Goal: Information Seeking & Learning: Learn about a topic

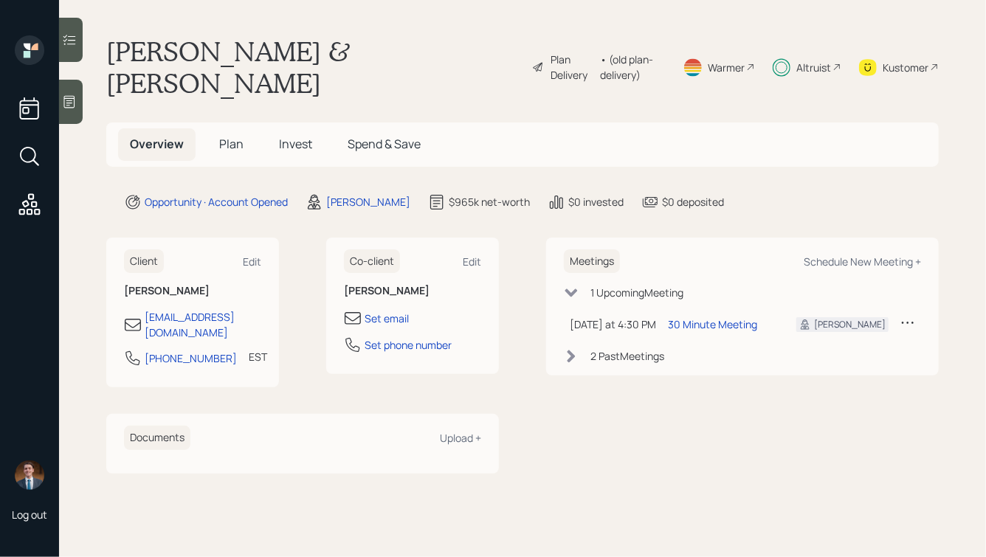
click at [219, 136] on span "Plan" at bounding box center [231, 144] width 24 height 16
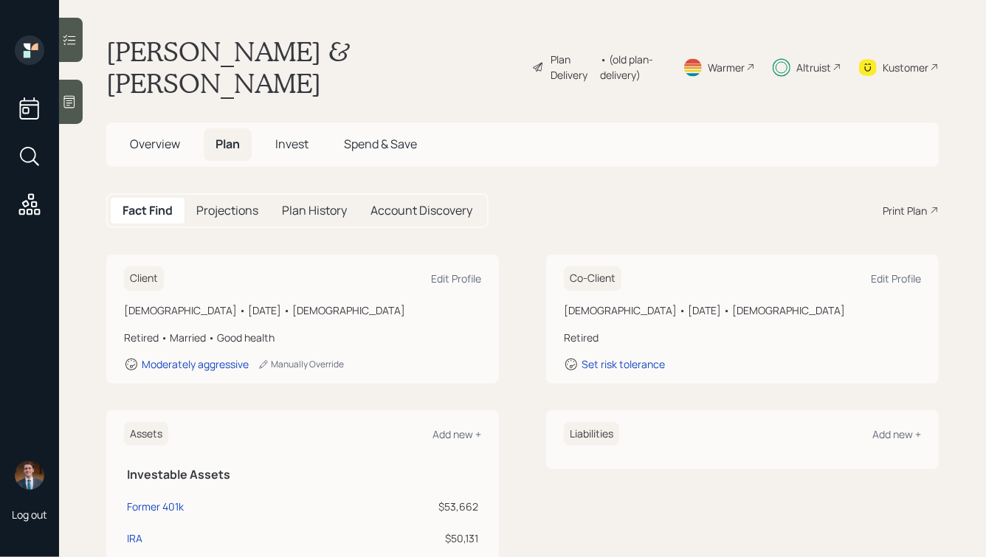
click at [290, 136] on span "Invest" at bounding box center [291, 144] width 33 height 16
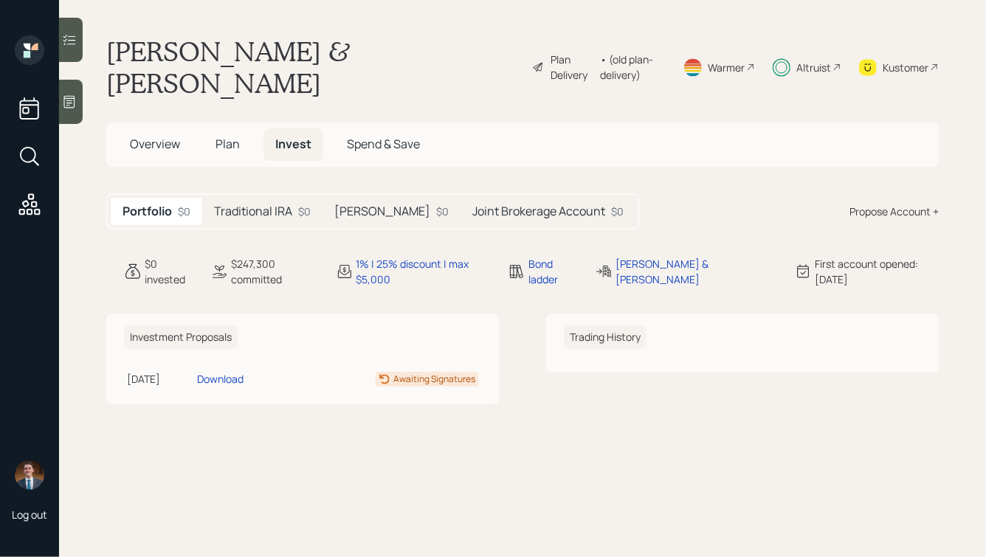
click at [258, 205] on h5 "Traditional IRA" at bounding box center [253, 212] width 78 height 14
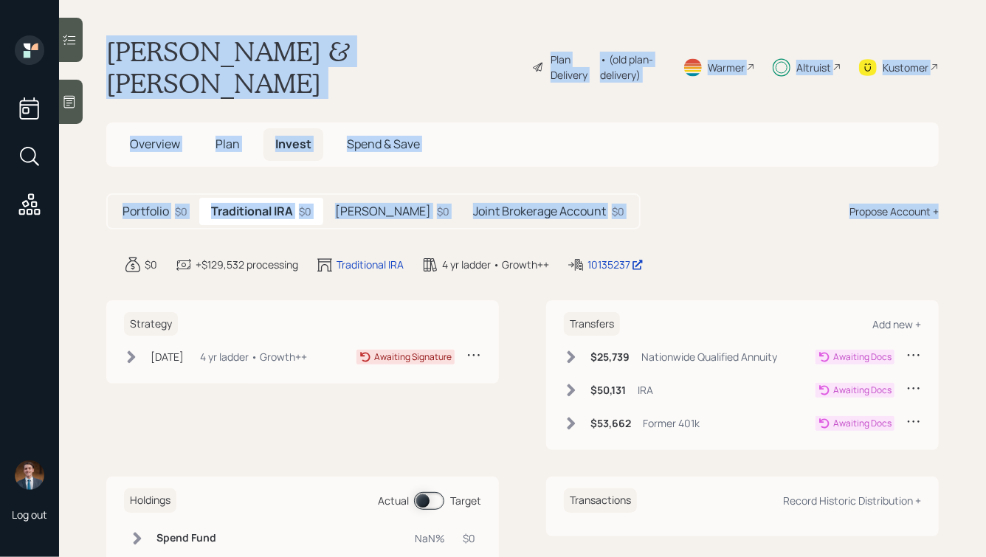
drag, startPoint x: 727, startPoint y: 146, endPoint x: 336, endPoint y: -10, distance: 421.5
click at [336, 0] on html "Log out George & Julia Callaway Plan Delivery • (old plan-delivery) Warmer Altr…" at bounding box center [493, 278] width 986 height 557
click at [337, 44] on h1 "George & Julia Callaway" at bounding box center [313, 66] width 414 height 63
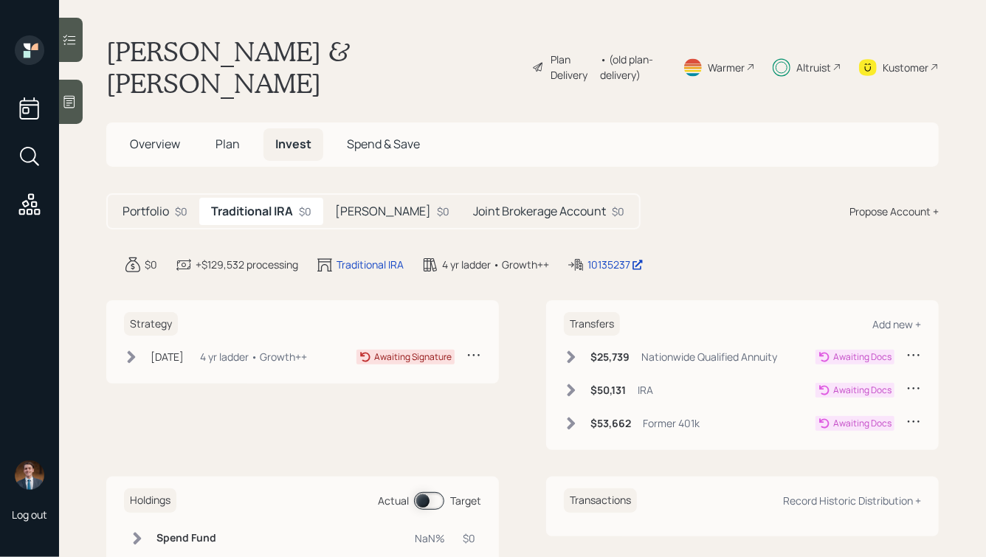
click at [676, 246] on main "George & Julia Callaway Plan Delivery • (old plan-delivery) Warmer Altruist Kus…" at bounding box center [522, 278] width 927 height 557
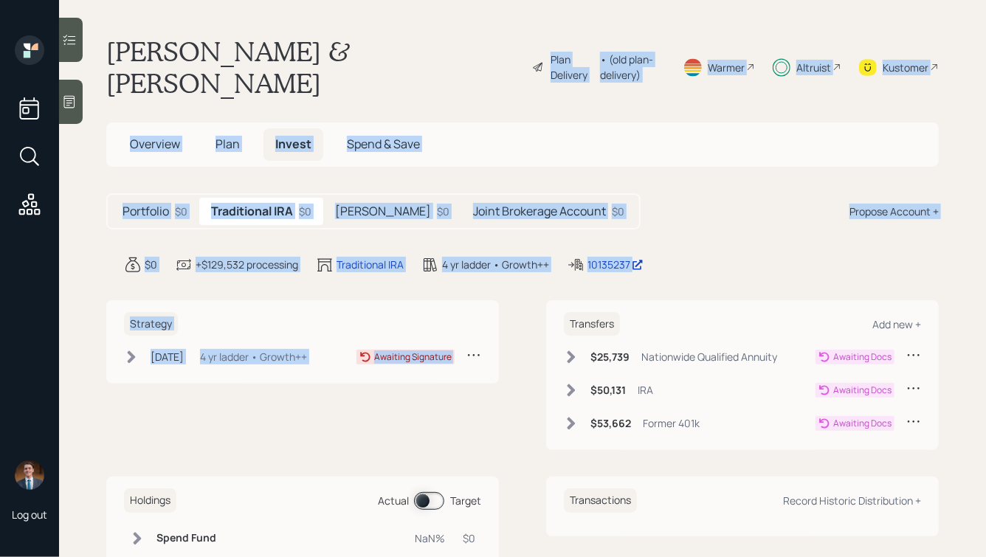
drag, startPoint x: 725, startPoint y: 258, endPoint x: 384, endPoint y: 4, distance: 425.7
click at [385, 4] on main "George & Julia Callaway Plan Delivery • (old plan-delivery) Warmer Altruist Kus…" at bounding box center [522, 278] width 927 height 557
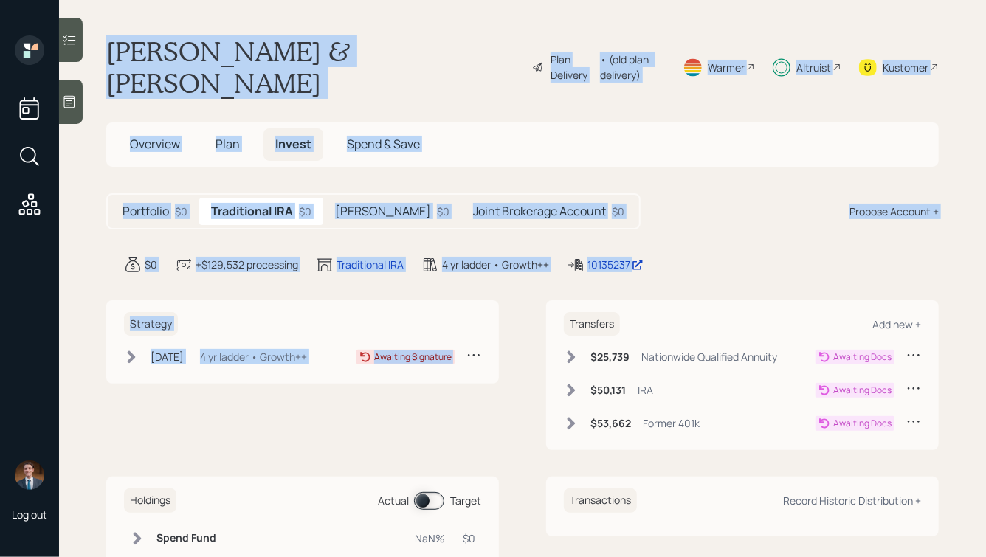
click at [363, 29] on main "George & Julia Callaway Plan Delivery • (old plan-delivery) Warmer Altruist Kus…" at bounding box center [522, 278] width 927 height 557
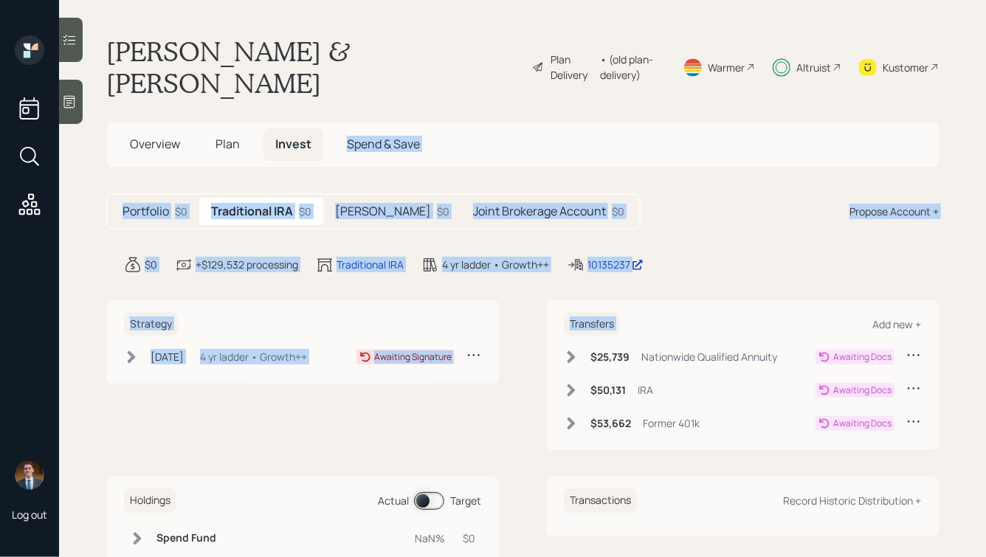
drag, startPoint x: 760, startPoint y: 256, endPoint x: 425, endPoint y: 70, distance: 382.7
click at [425, 70] on main "George & Julia Callaway Plan Delivery • (old plan-delivery) Warmer Altruist Kus…" at bounding box center [522, 278] width 927 height 557
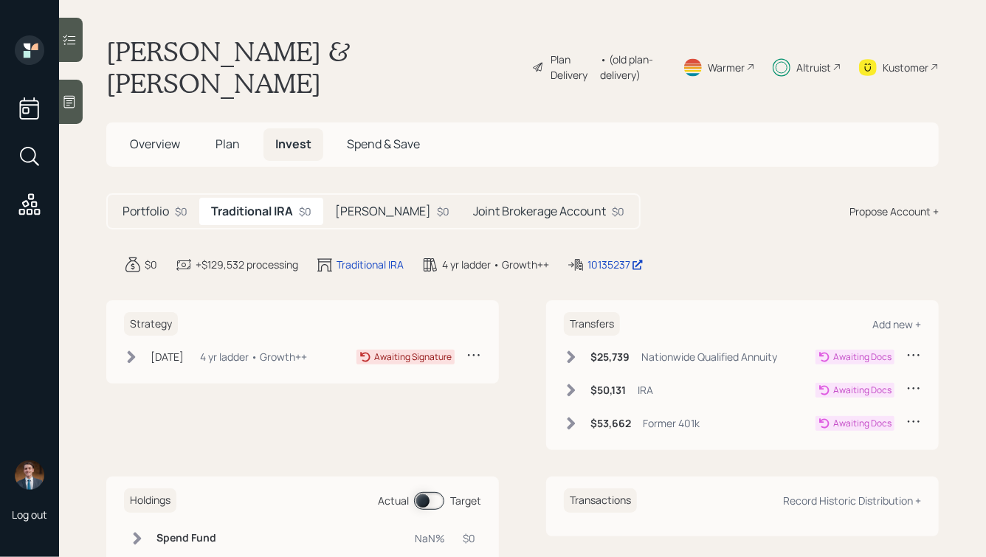
click at [354, 205] on h5 "Roth IRA" at bounding box center [383, 212] width 96 height 14
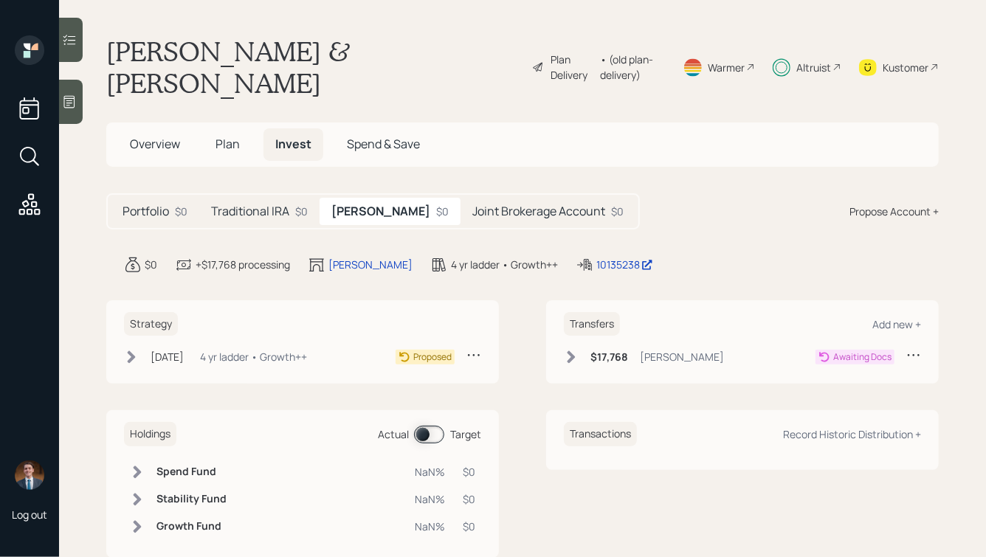
click at [473, 205] on h5 "Joint Brokerage Account" at bounding box center [539, 212] width 133 height 14
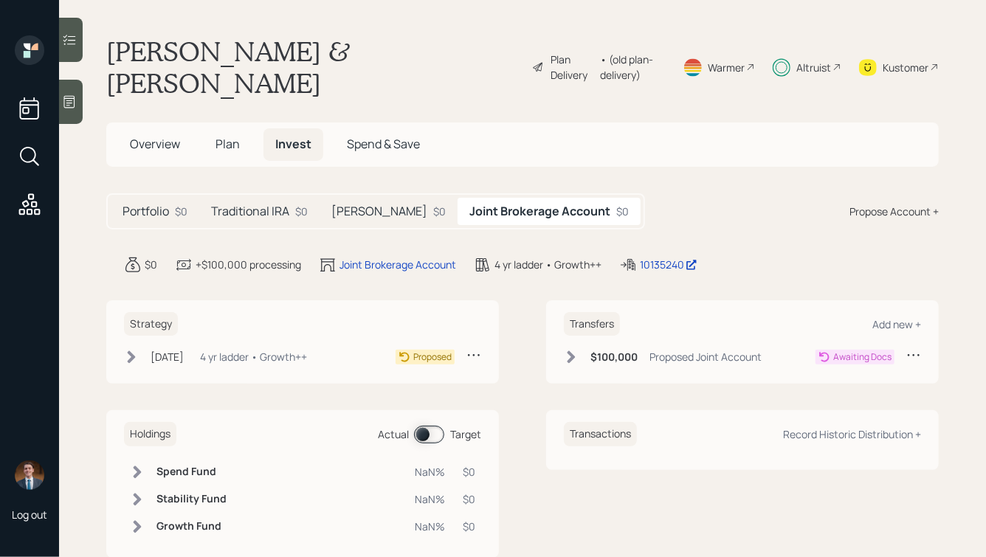
click at [368, 205] on h5 "Roth IRA" at bounding box center [380, 212] width 96 height 14
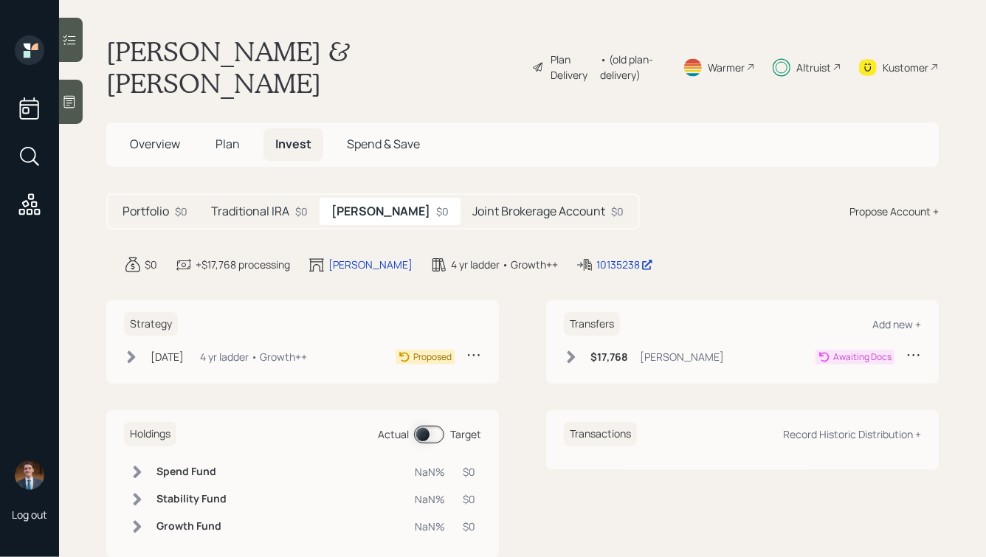
click at [283, 205] on h5 "Traditional IRA" at bounding box center [250, 212] width 78 height 14
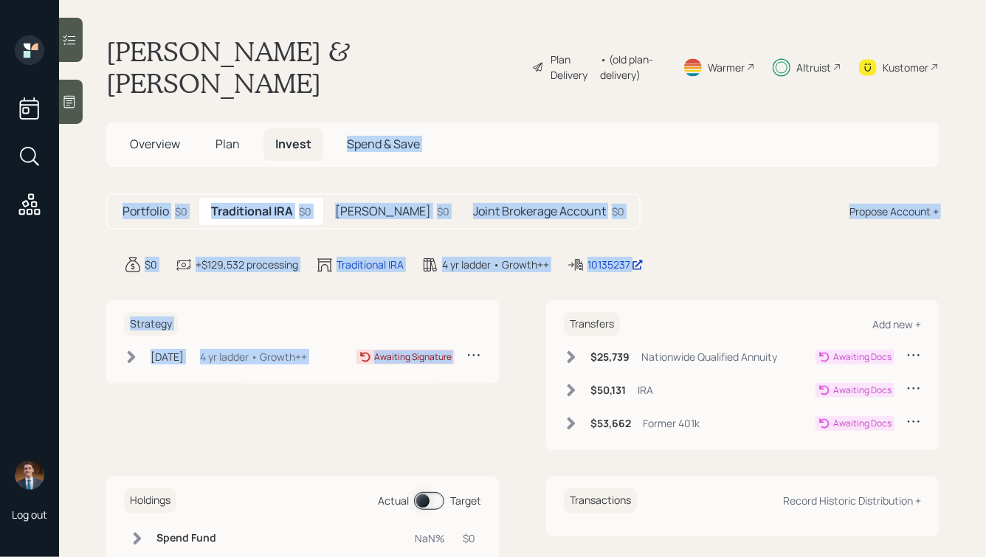
drag, startPoint x: 709, startPoint y: 252, endPoint x: 329, endPoint y: 47, distance: 431.5
click at [330, 49] on main "George & Julia Callaway Plan Delivery • (old plan-delivery) Warmer Altruist Kus…" at bounding box center [522, 278] width 927 height 557
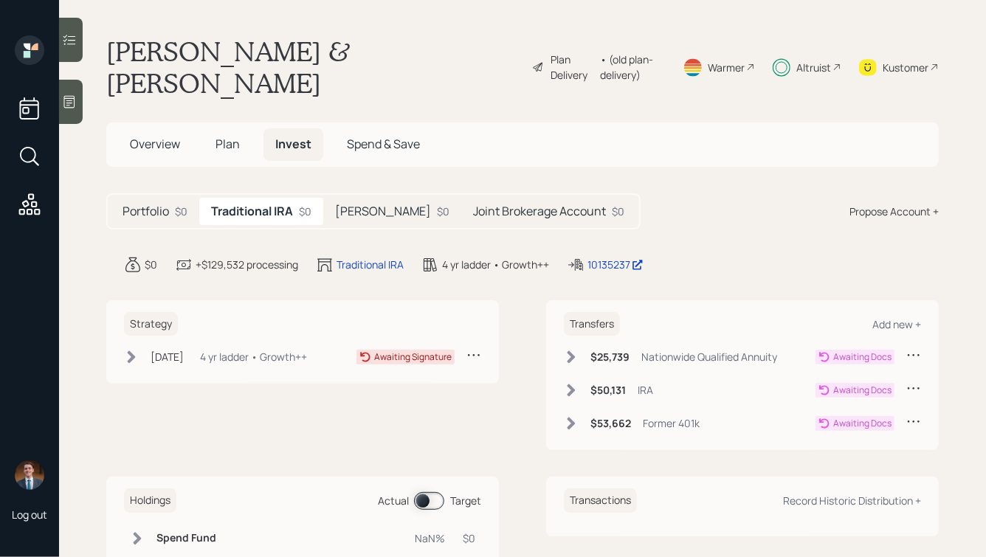
click at [283, 44] on h1 "George & Julia Callaway" at bounding box center [313, 66] width 414 height 63
click at [370, 205] on h5 "Roth IRA" at bounding box center [383, 212] width 96 height 14
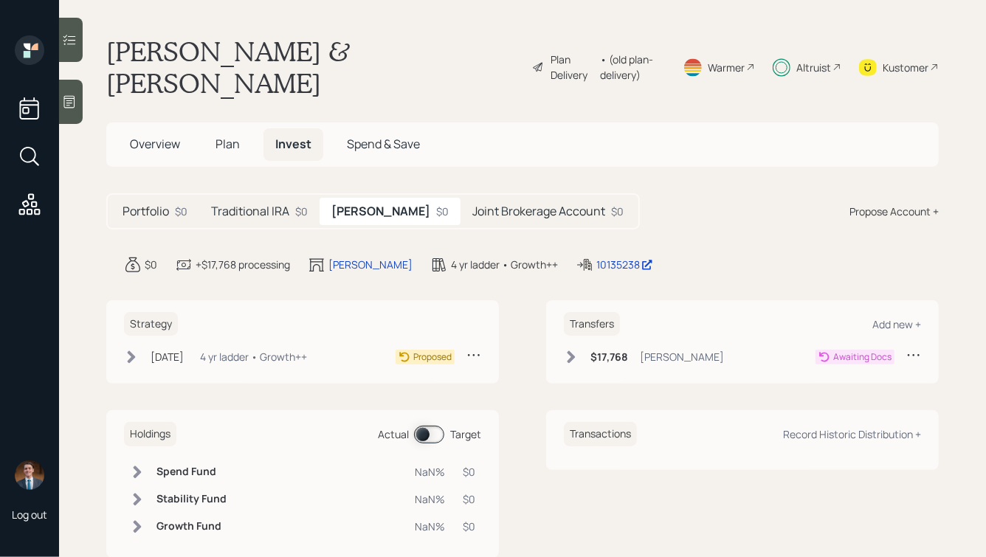
click at [473, 205] on h5 "Joint Brokerage Account" at bounding box center [539, 212] width 133 height 14
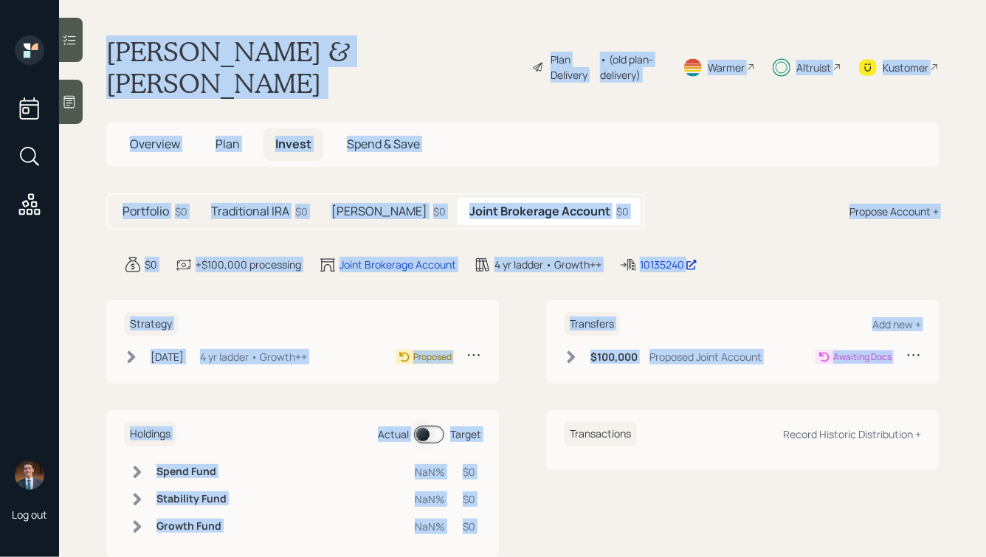
drag, startPoint x: 102, startPoint y: 38, endPoint x: 564, endPoint y: 395, distance: 584.2
click at [564, 395] on main "George & Julia Callaway Plan Delivery • (old plan-delivery) Warmer Altruist Kus…" at bounding box center [522, 278] width 927 height 557
click at [640, 372] on div "Strategy Aug 6, 2025 Wednesday, August 6, 2025 11:53 AM EDT 4 yr ladder • Growt…" at bounding box center [522, 430] width 833 height 258
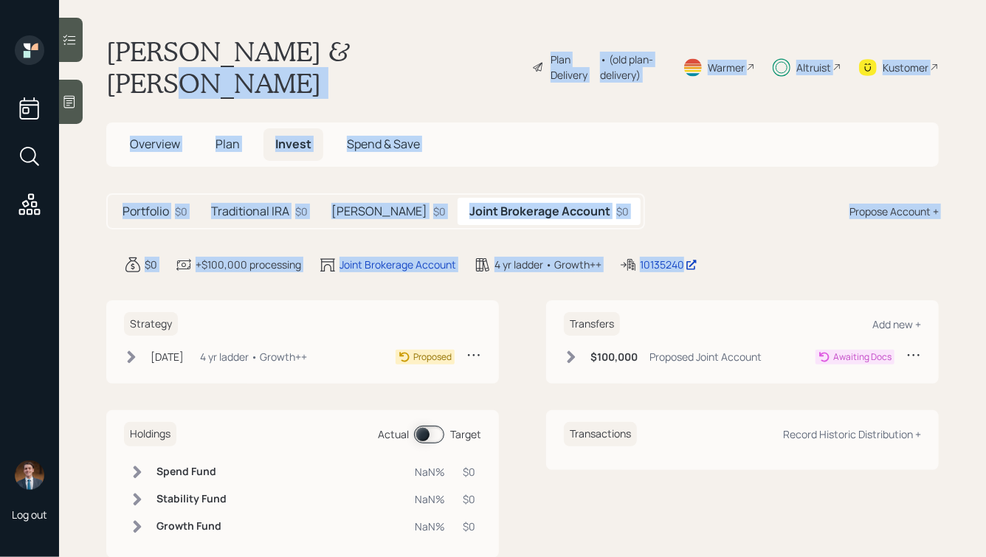
drag, startPoint x: 738, startPoint y: 237, endPoint x: 359, endPoint y: 43, distance: 425.6
click at [359, 43] on main "George & Julia Callaway Plan Delivery • (old plan-delivery) Warmer Altruist Kus…" at bounding box center [522, 278] width 927 height 557
click at [359, 43] on h1 "George & Julia Callaway" at bounding box center [313, 66] width 414 height 63
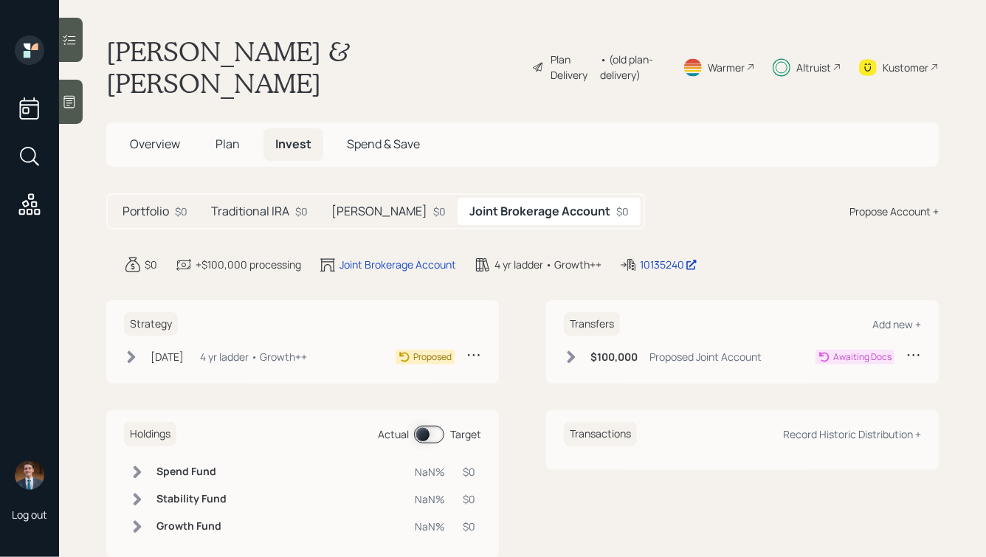
click at [243, 205] on h5 "Traditional IRA" at bounding box center [250, 212] width 78 height 14
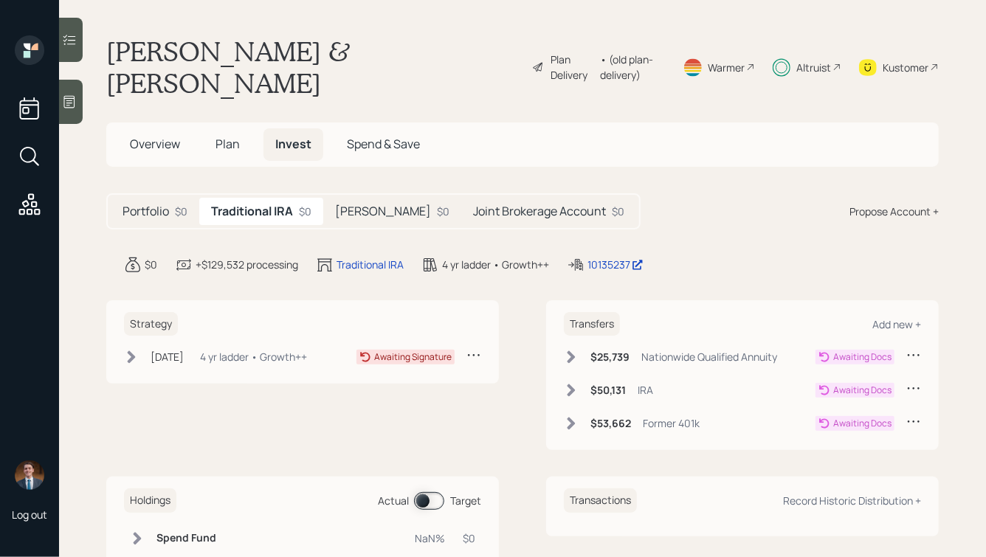
click at [814, 60] on div "Altruist" at bounding box center [814, 68] width 35 height 16
click at [437, 204] on div "$0" at bounding box center [443, 212] width 13 height 16
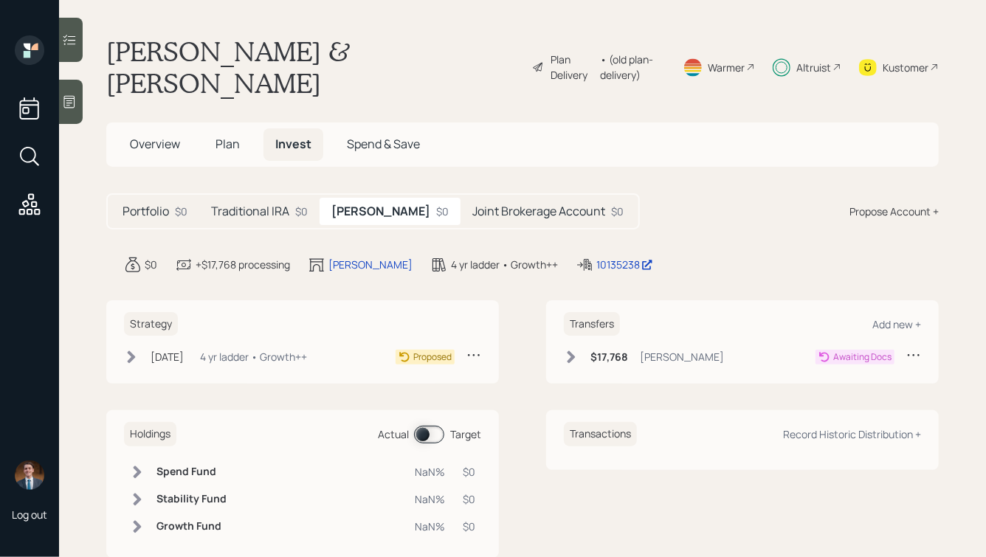
click at [473, 205] on h5 "Joint Brokerage Account" at bounding box center [539, 212] width 133 height 14
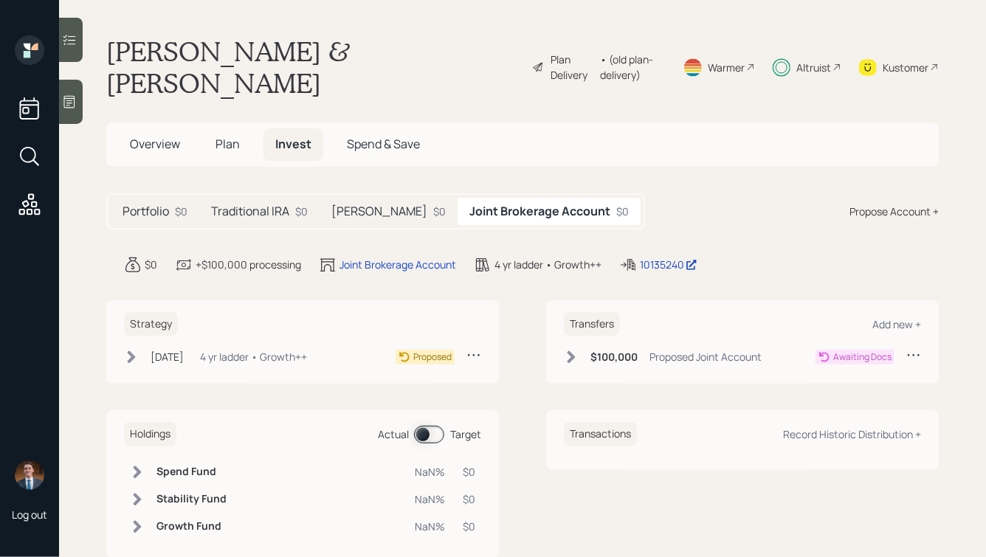
click at [244, 205] on h5 "Traditional IRA" at bounding box center [250, 212] width 78 height 14
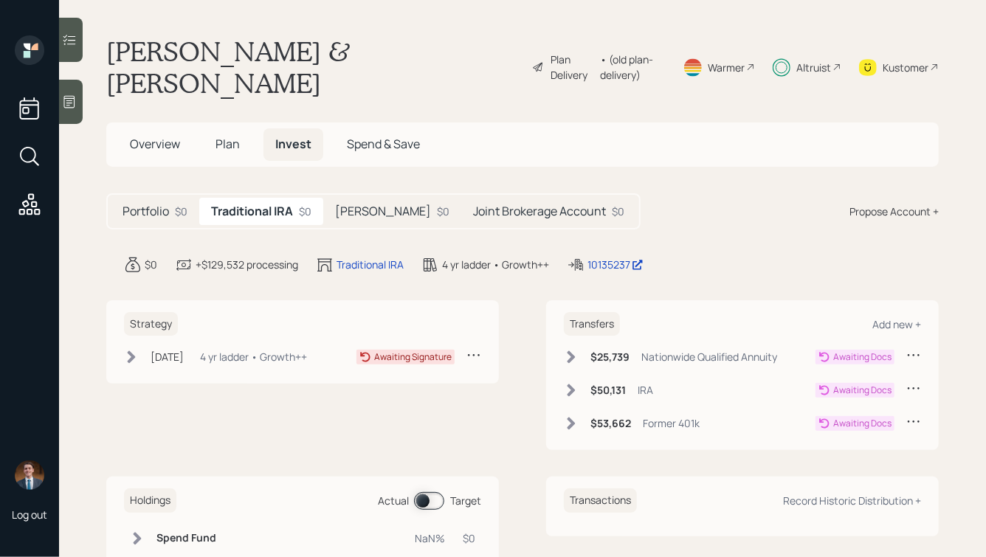
click at [358, 205] on h5 "Roth IRA" at bounding box center [383, 212] width 96 height 14
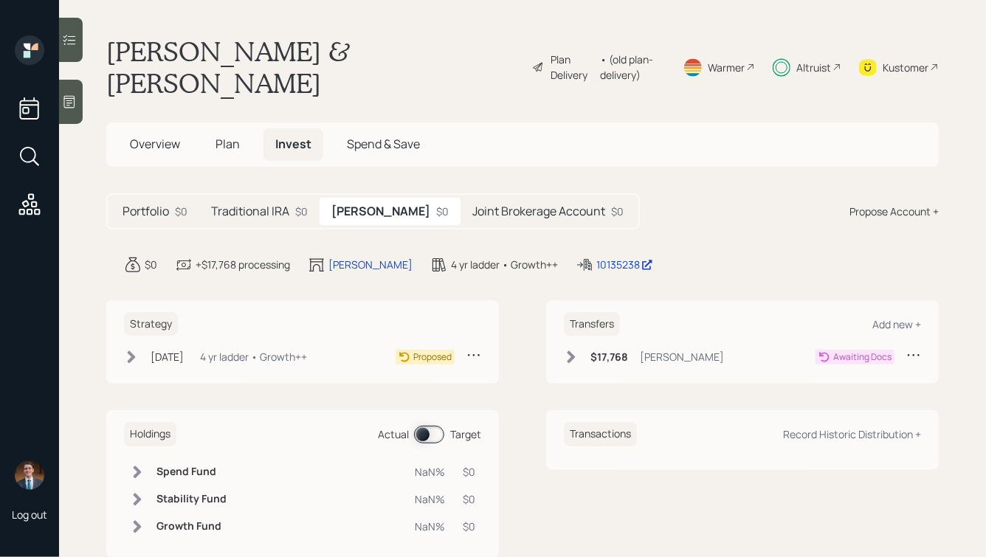
click at [270, 205] on h5 "Traditional IRA" at bounding box center [250, 212] width 78 height 14
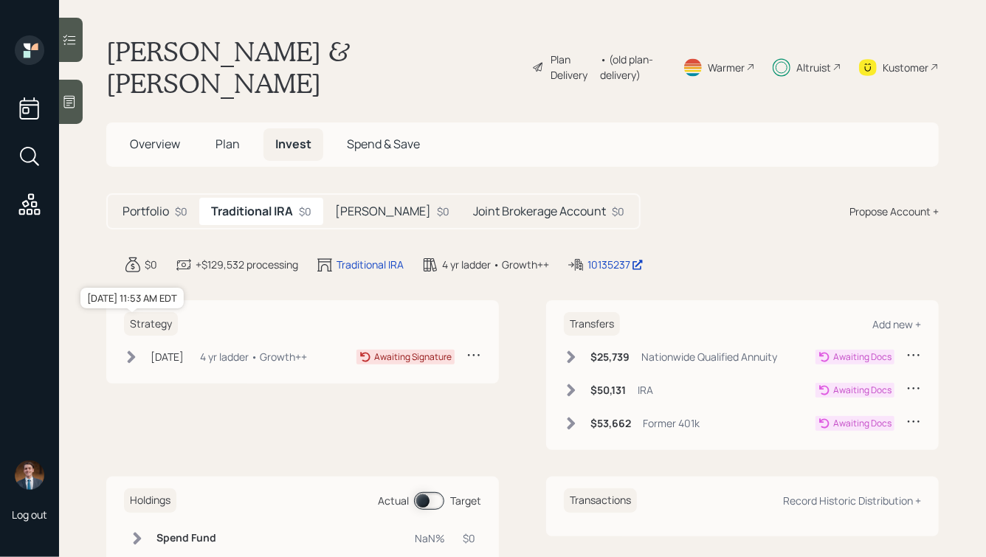
click at [184, 349] on div "Aug 6, 2025" at bounding box center [167, 357] width 33 height 16
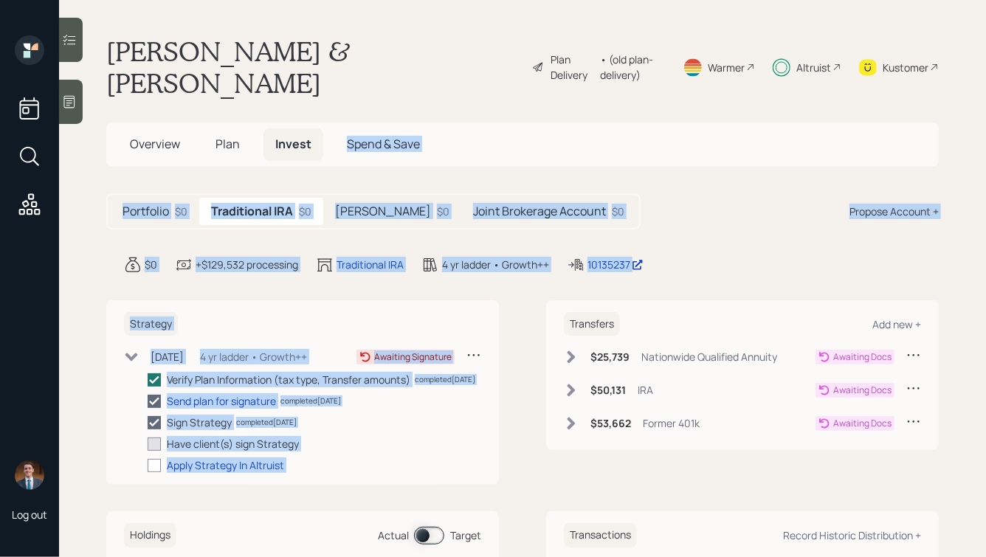
drag, startPoint x: 717, startPoint y: 264, endPoint x: 382, endPoint y: 56, distance: 393.6
click at [383, 60] on main "George & Julia Callaway Plan Delivery • (old plan-delivery) Warmer Altruist Kus…" at bounding box center [522, 278] width 927 height 557
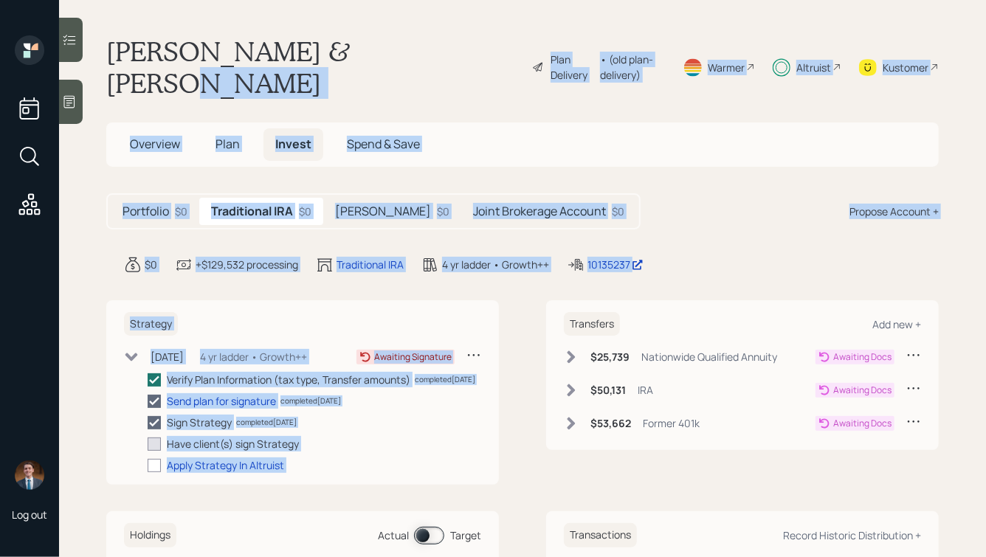
click at [382, 56] on h1 "George & Julia Callaway" at bounding box center [313, 66] width 414 height 63
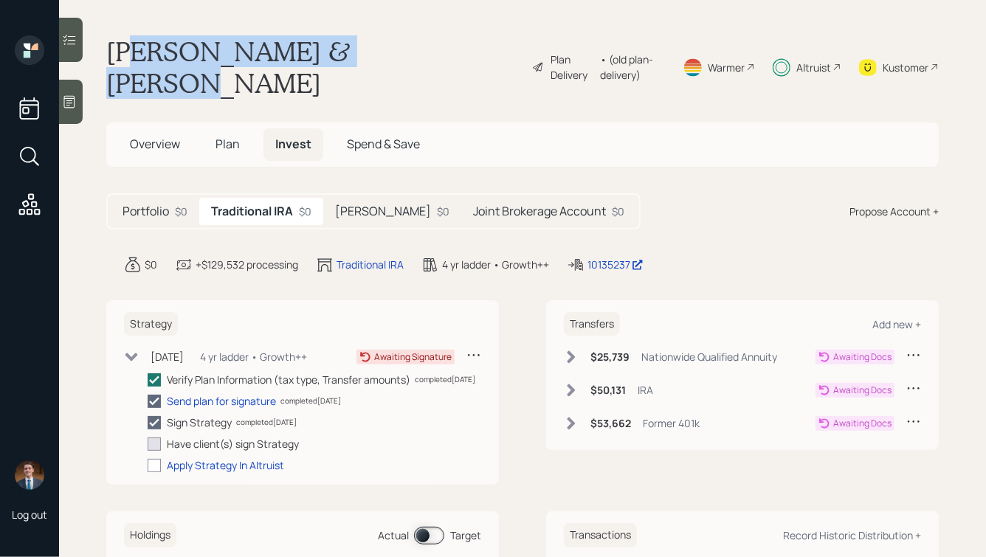
drag, startPoint x: 402, startPoint y: 44, endPoint x: 132, endPoint y: 53, distance: 270.4
click at [132, 54] on div "George & Julia Callaway Plan Delivery • (old plan-delivery) Warmer Altruist Kus…" at bounding box center [522, 66] width 833 height 63
click at [132, 53] on h1 "George & Julia Callaway" at bounding box center [313, 66] width 414 height 63
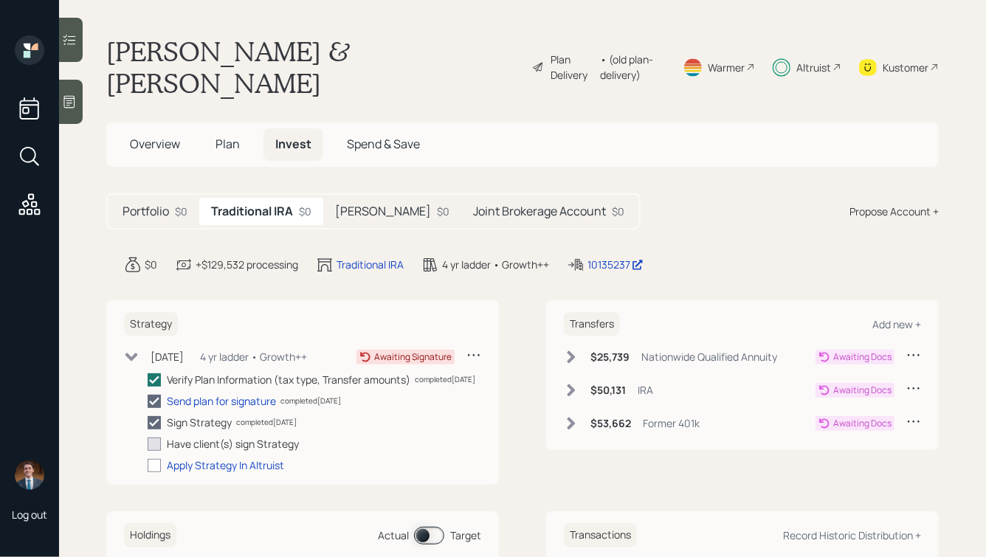
click at [147, 136] on span "Overview" at bounding box center [155, 144] width 50 height 16
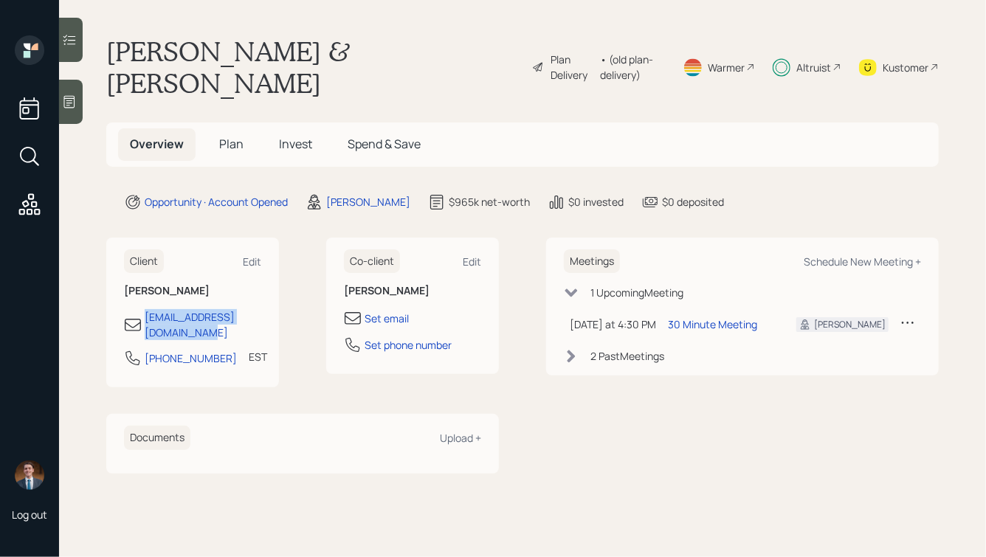
drag, startPoint x: 298, startPoint y: 289, endPoint x: 123, endPoint y: 288, distance: 175.7
click at [123, 288] on div "Client Edit George Callaway georgeb.callaway@gmail.com 770-364-3051 EST Current…" at bounding box center [302, 313] width 393 height 151
copy div "georgeb.callaway@gmail.com"
click at [69, 109] on icon at bounding box center [69, 102] width 15 height 15
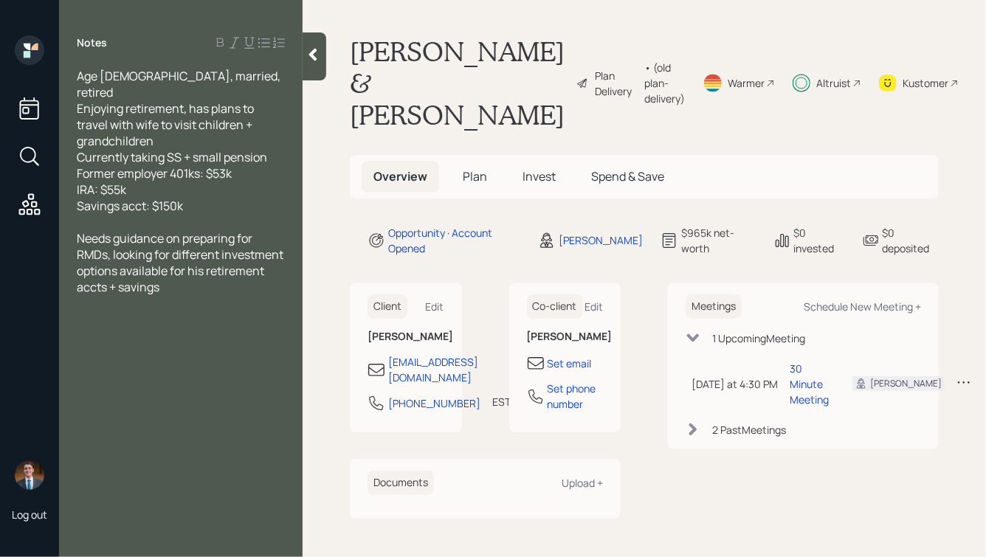
click at [312, 56] on icon at bounding box center [313, 55] width 8 height 13
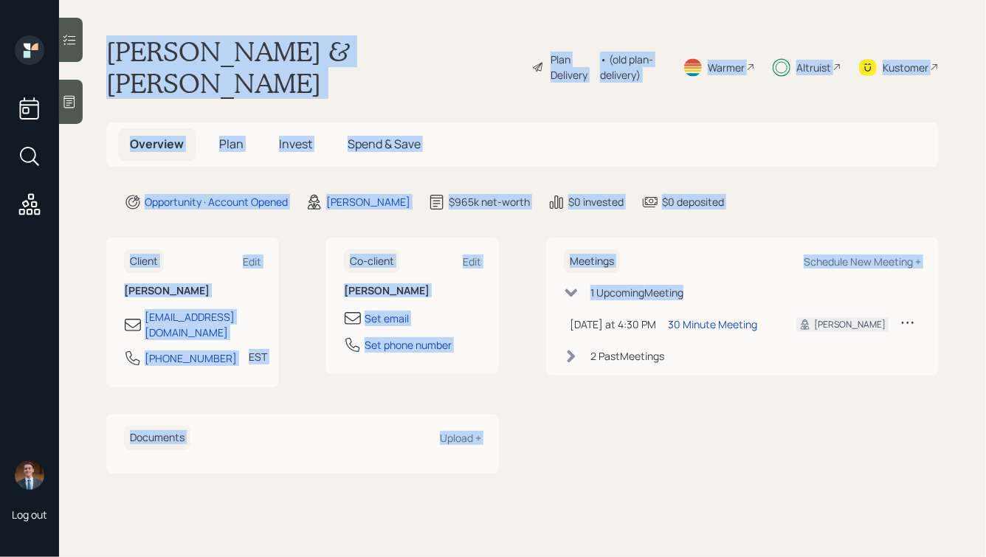
drag, startPoint x: 107, startPoint y: 47, endPoint x: 566, endPoint y: 459, distance: 616.9
click at [566, 459] on main "George & Julia Callaway Plan Delivery • (old plan-delivery) Warmer Altruist Kus…" at bounding box center [522, 278] width 927 height 557
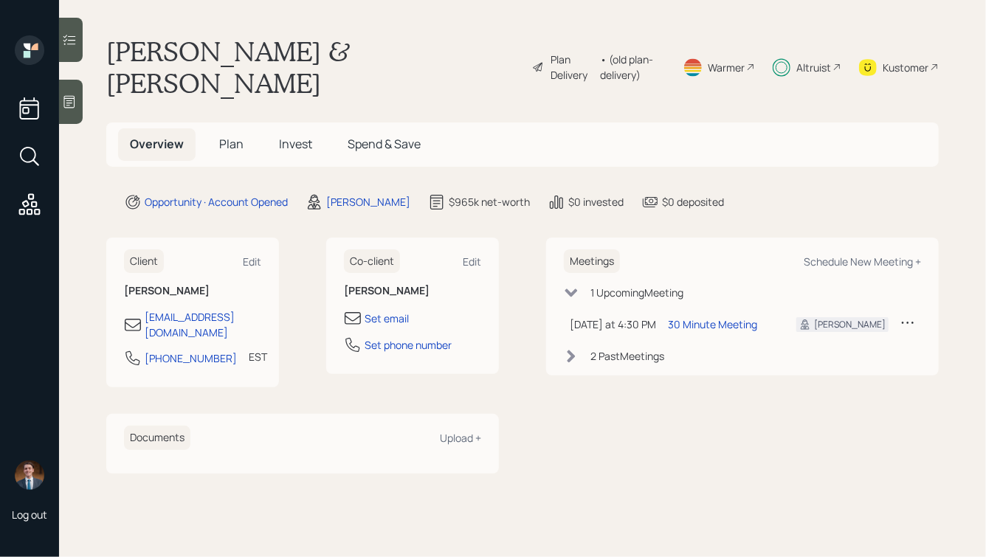
click at [566, 459] on main "George & Julia Callaway Plan Delivery • (old plan-delivery) Warmer Altruist Kus…" at bounding box center [522, 278] width 927 height 557
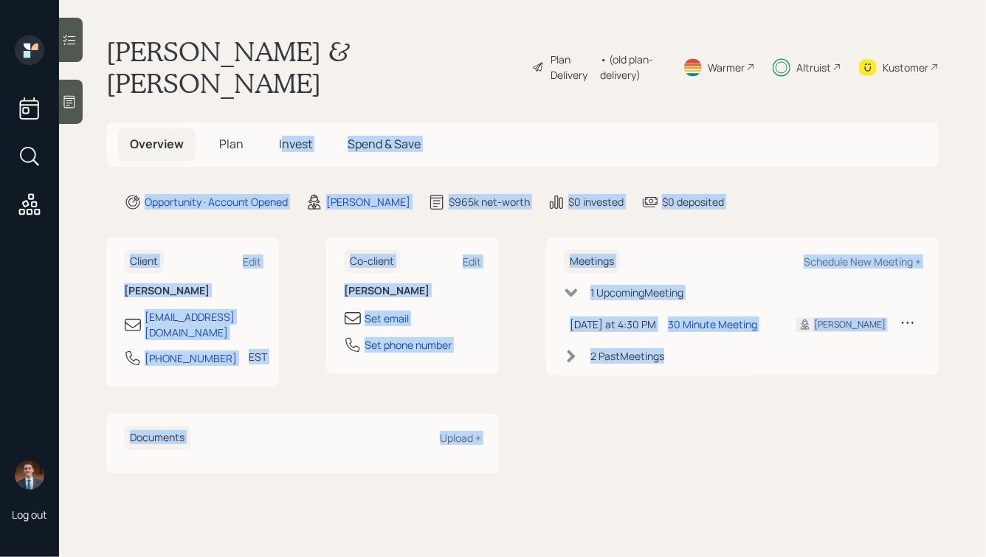
drag, startPoint x: 606, startPoint y: 459, endPoint x: 283, endPoint y: 113, distance: 473.8
click at [284, 113] on main "George & Julia Callaway Plan Delivery • (old plan-delivery) Warmer Altruist Kus…" at bounding box center [522, 278] width 927 height 557
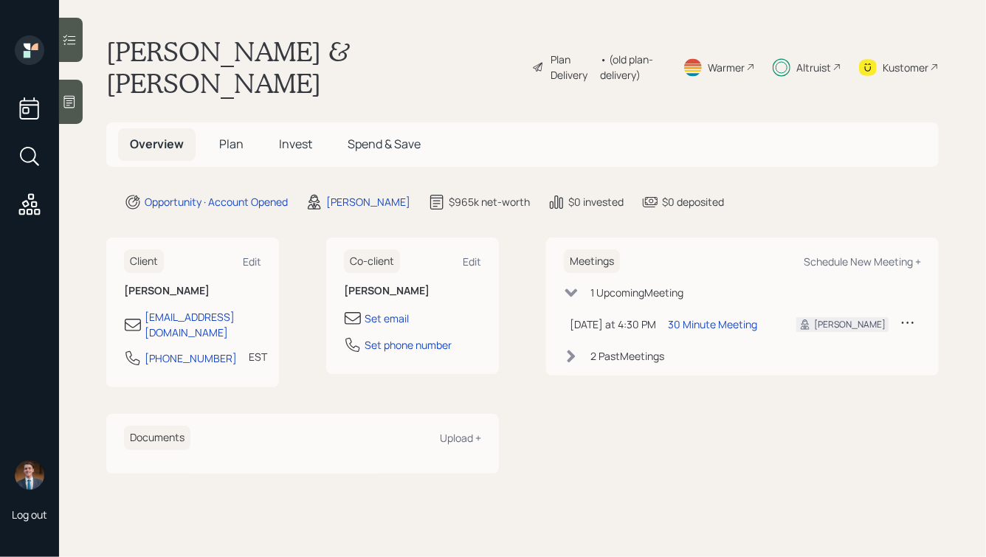
click at [320, 78] on main "George & Julia Callaway Plan Delivery • (old plan-delivery) Warmer Altruist Kus…" at bounding box center [522, 278] width 927 height 557
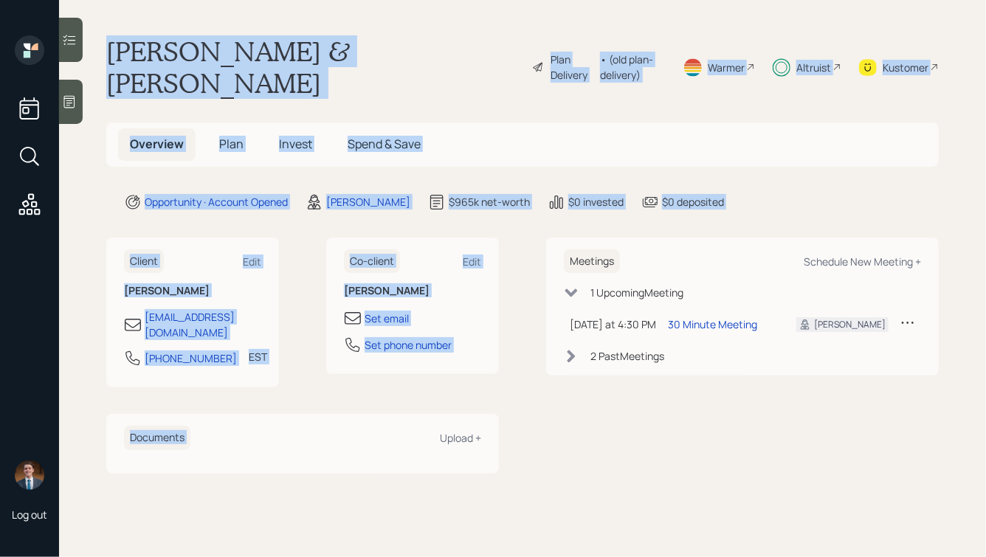
drag, startPoint x: 109, startPoint y: 46, endPoint x: 519, endPoint y: 377, distance: 526.6
click at [519, 377] on main "George & Julia Callaway Plan Delivery • (old plan-delivery) Warmer Altruist Kus…" at bounding box center [522, 278] width 927 height 557
click at [519, 377] on div "Client Edit George Callaway georgeb.callaway@gmail.com 770-364-3051 EST Current…" at bounding box center [522, 356] width 833 height 236
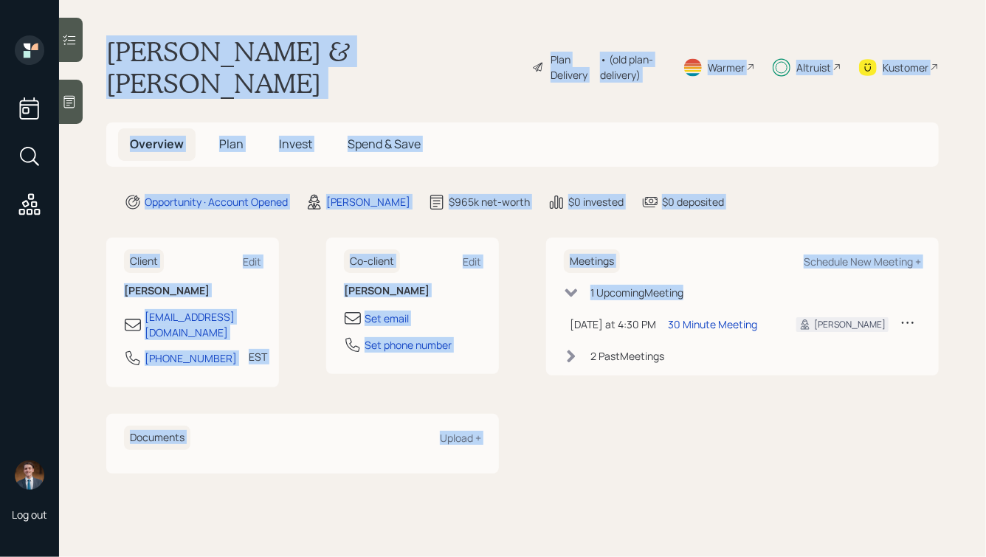
drag, startPoint x: 533, startPoint y: 412, endPoint x: 228, endPoint y: -1, distance: 513.8
click at [228, 0] on html "Log out George & Julia Callaway Plan Delivery • (old plan-delivery) Warmer Altr…" at bounding box center [493, 278] width 986 height 557
click at [211, 39] on h1 "George & Julia Callaway" at bounding box center [313, 66] width 414 height 63
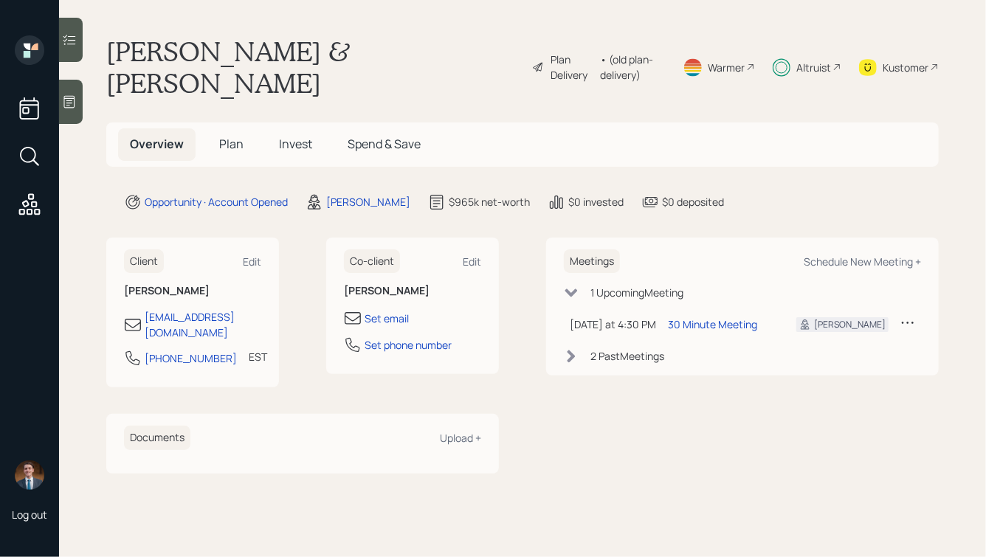
click at [232, 136] on span "Plan" at bounding box center [231, 144] width 24 height 16
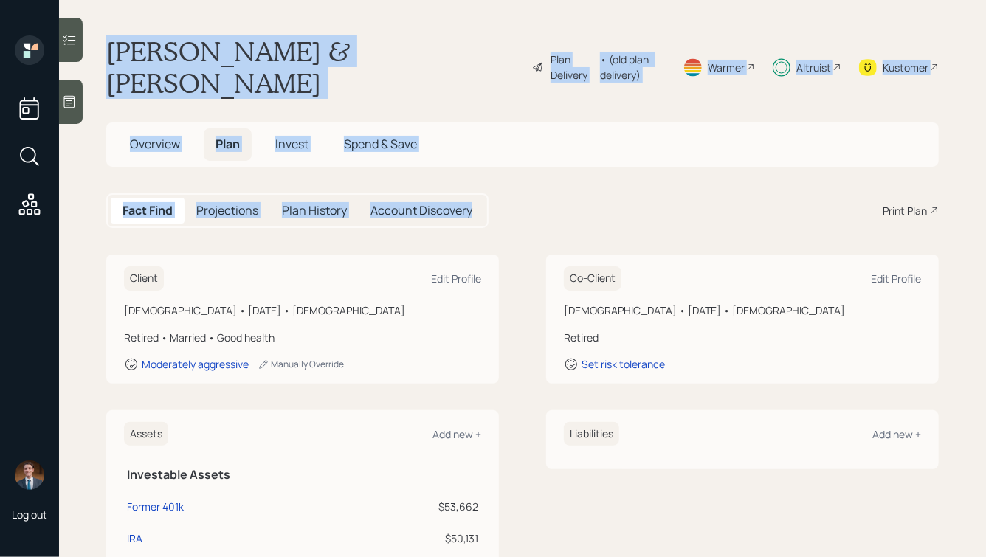
drag, startPoint x: 530, startPoint y: 193, endPoint x: 227, endPoint y: -15, distance: 368.0
click at [227, 0] on html "Log out George & Julia Callaway Plan Delivery • (old plan-delivery) Warmer Altr…" at bounding box center [493, 278] width 986 height 557
click at [234, 38] on h1 "George & Julia Callaway" at bounding box center [313, 66] width 414 height 63
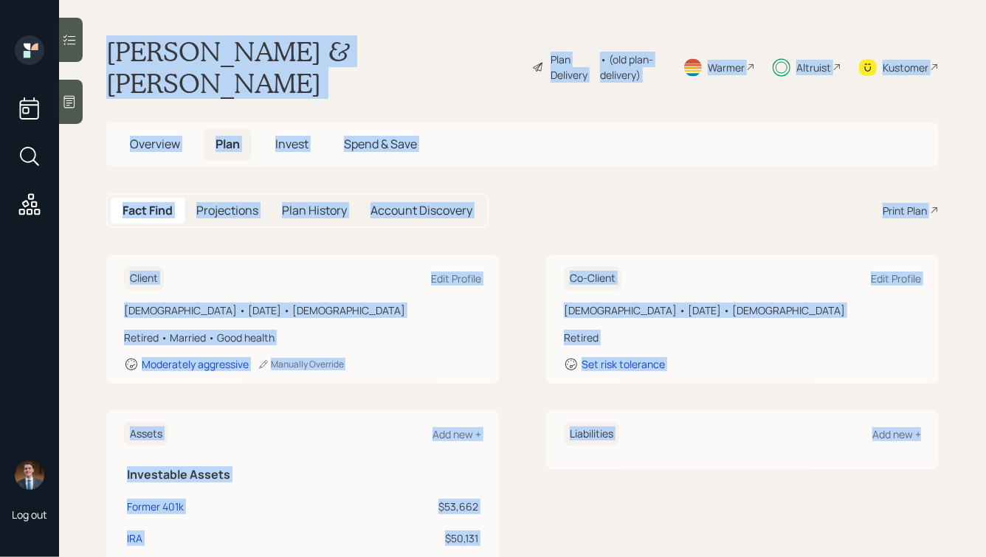
drag, startPoint x: 106, startPoint y: 42, endPoint x: 766, endPoint y: 509, distance: 808.2
click at [766, 509] on main "George & Julia Callaway Plan Delivery • (old plan-delivery) Warmer Altruist Kus…" at bounding box center [522, 278] width 927 height 557
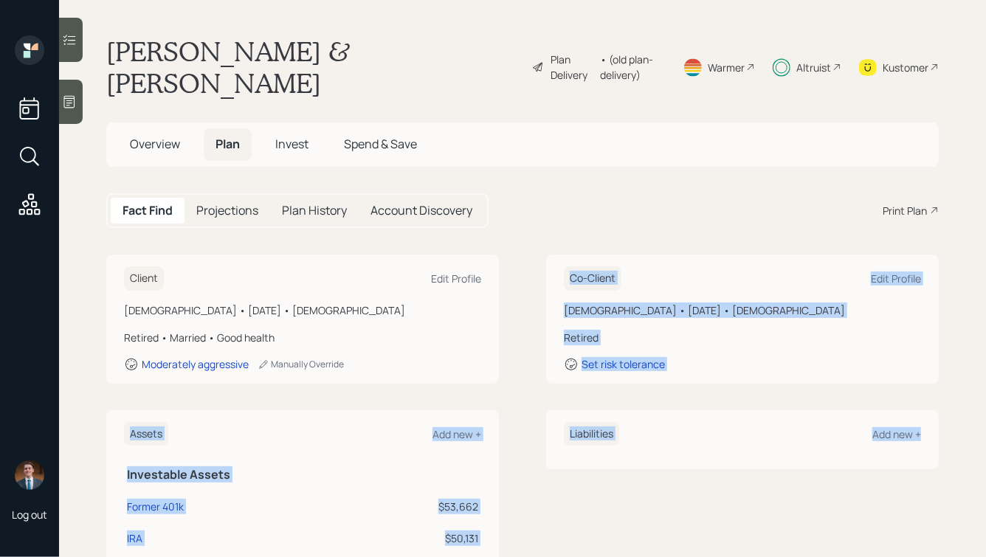
drag, startPoint x: 878, startPoint y: 488, endPoint x: 560, endPoint y: 180, distance: 442.3
click at [568, 186] on main "George & Julia Callaway Plan Delivery • (old plan-delivery) Warmer Altruist Kus…" at bounding box center [522, 278] width 927 height 557
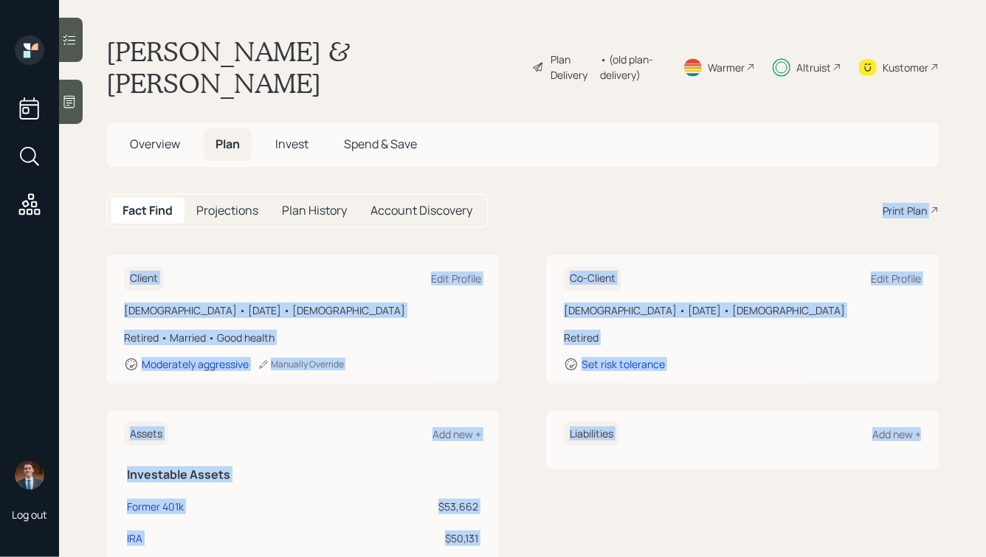
click at [554, 193] on div "Fact Find Projections Plan History Account Discovery Print Plan" at bounding box center [522, 210] width 833 height 35
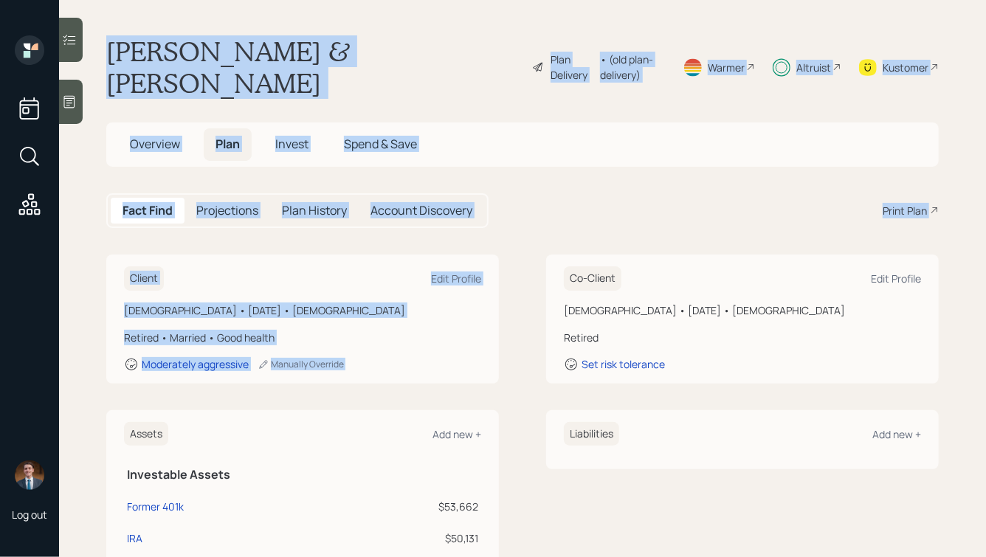
drag, startPoint x: 103, startPoint y: 35, endPoint x: 550, endPoint y: 236, distance: 490.1
click at [550, 236] on main "George & Julia Callaway Plan Delivery • (old plan-delivery) Warmer Altruist Kus…" at bounding box center [522, 278] width 927 height 557
click at [627, 193] on div "Fact Find Projections Plan History Account Discovery Print Plan" at bounding box center [522, 210] width 833 height 35
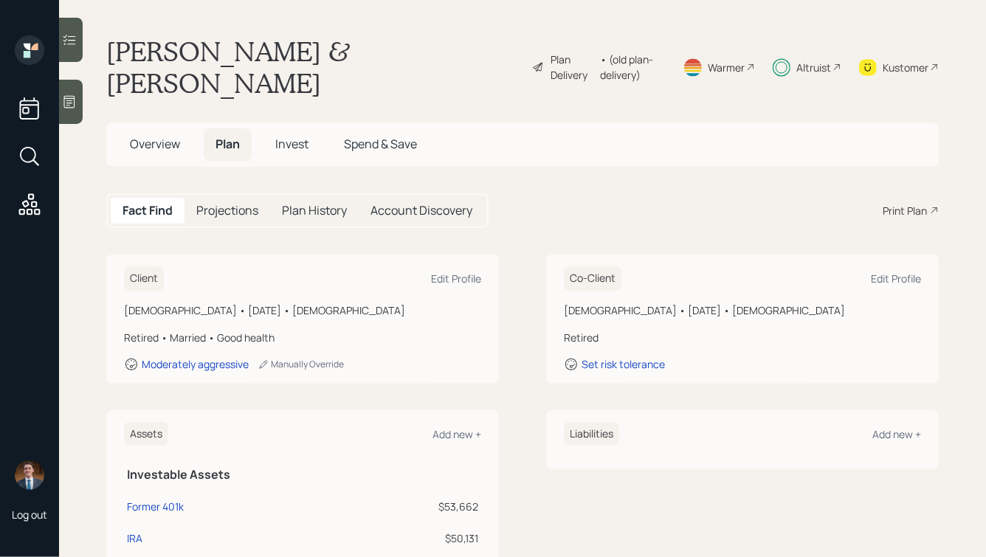
click at [285, 128] on h5 "Invest" at bounding box center [292, 144] width 57 height 32
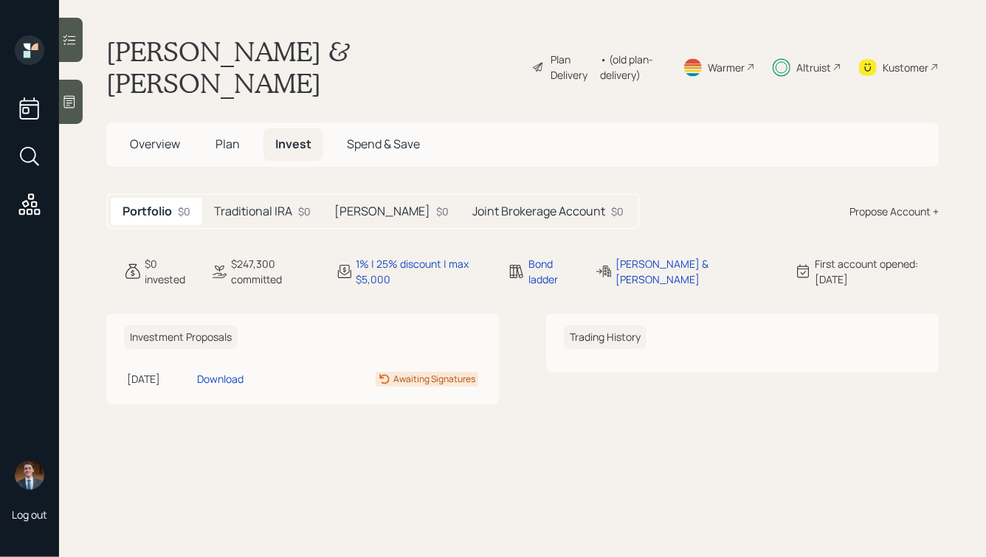
click at [256, 198] on div "Traditional IRA $0" at bounding box center [262, 211] width 120 height 27
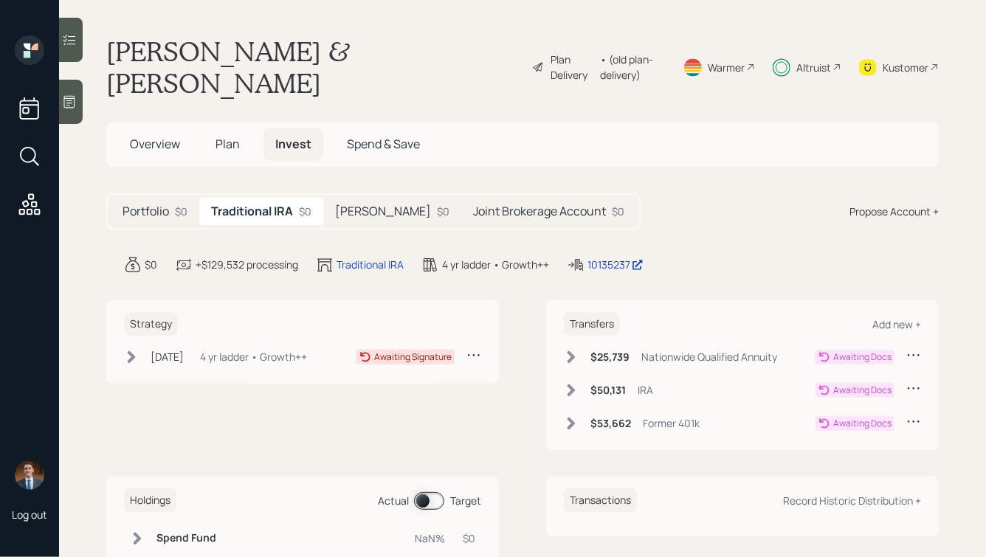
click at [575, 416] on icon at bounding box center [571, 423] width 15 height 15
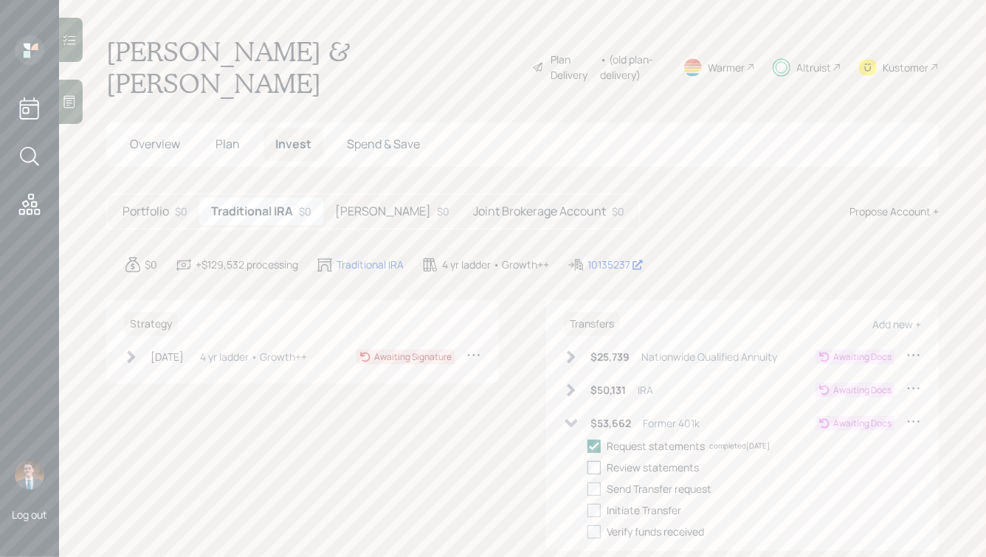
click at [591, 461] on div at bounding box center [594, 467] width 13 height 13
click at [588, 467] on input "checkbox" at bounding box center [587, 467] width 1 height 1
checkbox input "true"
click at [600, 483] on div at bounding box center [594, 489] width 13 height 13
click at [588, 489] on input "checkbox" at bounding box center [587, 489] width 1 height 1
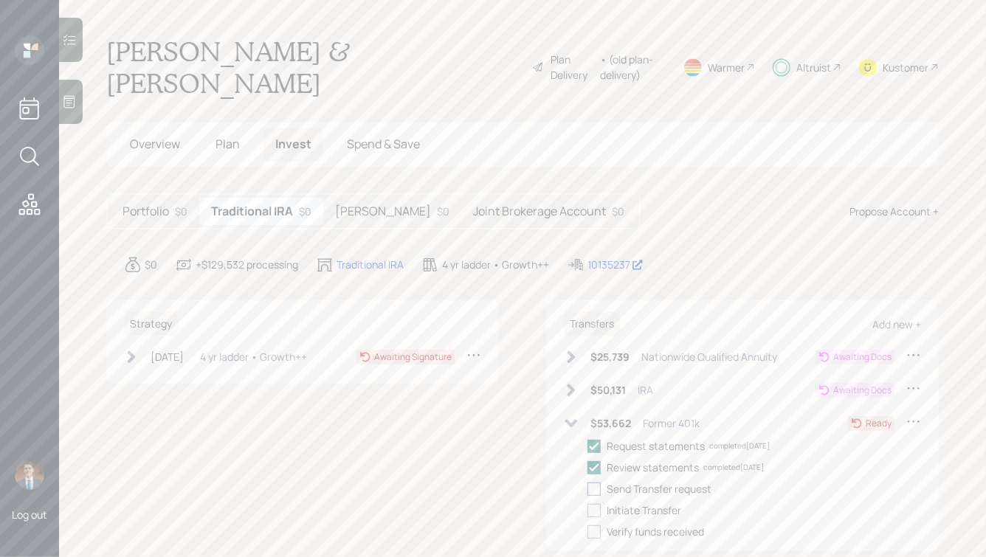
checkbox input "true"
click at [597, 504] on div at bounding box center [594, 510] width 13 height 13
click at [588, 510] on input "checkbox" at bounding box center [587, 510] width 1 height 1
checkbox input "true"
click at [355, 193] on div "Portfolio $0 Traditional IRA $0 Roth IRA $0 Joint Brokerage Account $0" at bounding box center [373, 211] width 535 height 36
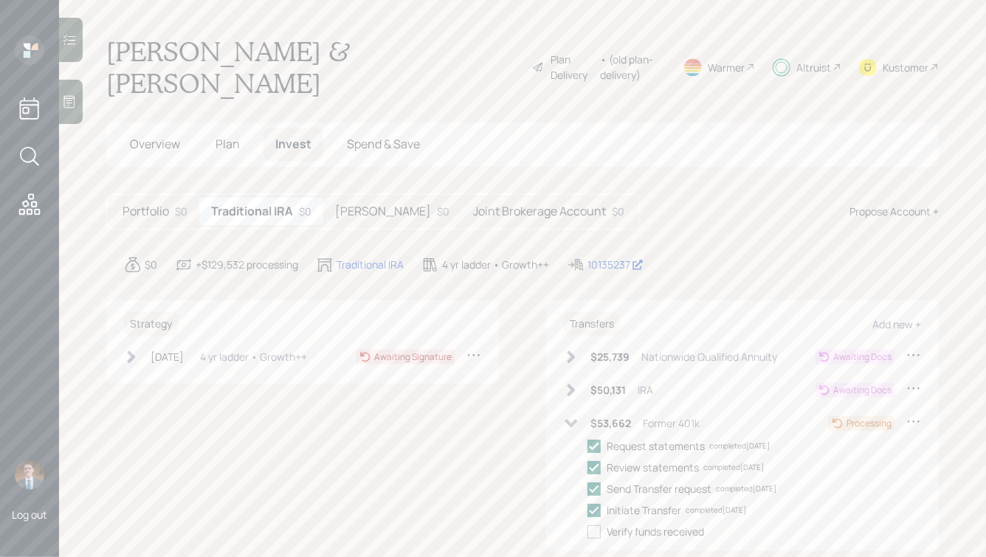
click at [367, 205] on h5 "Roth IRA" at bounding box center [383, 212] width 96 height 14
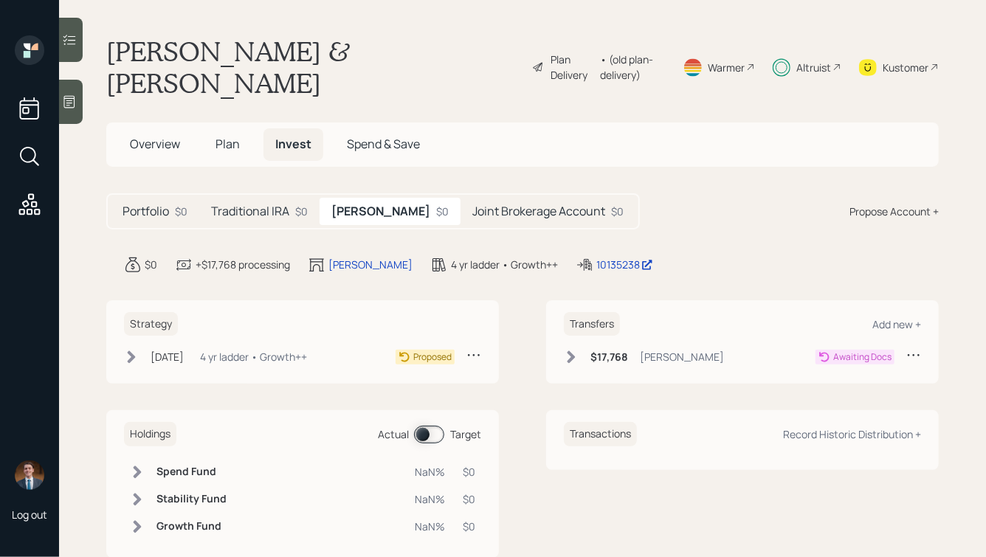
click at [473, 205] on h5 "Joint Brokerage Account" at bounding box center [539, 212] width 133 height 14
